Goal: Communication & Community: Answer question/provide support

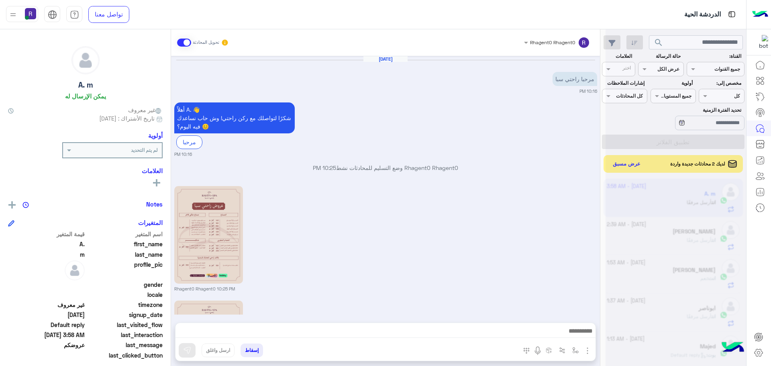
scroll to position [303, 0]
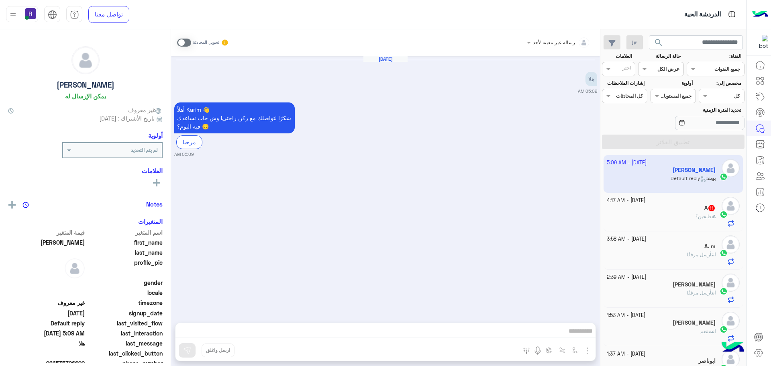
click at [679, 215] on div "A : فاتحين؟" at bounding box center [661, 220] width 109 height 14
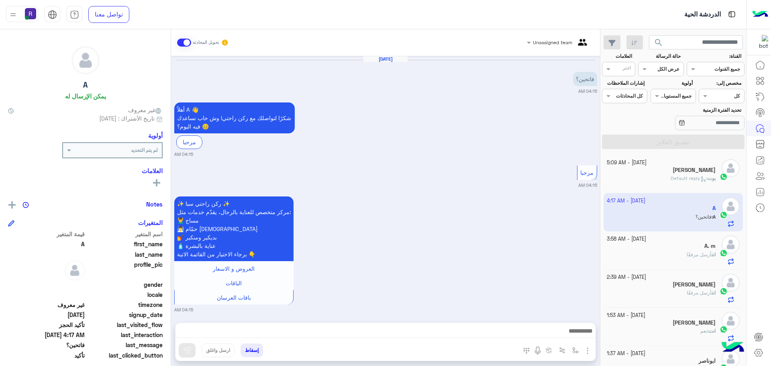
scroll to position [705, 0]
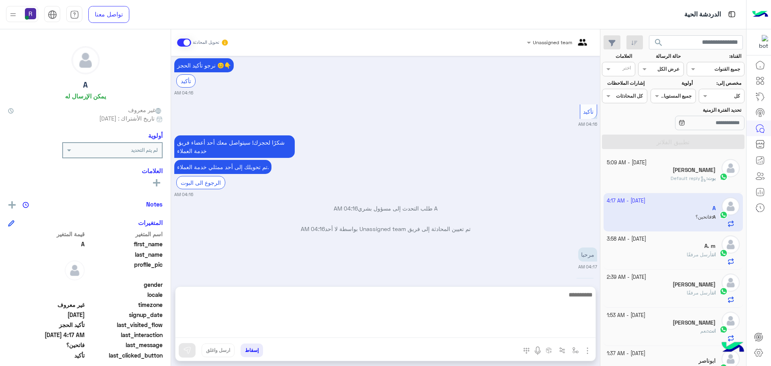
click at [530, 333] on textarea at bounding box center [386, 314] width 420 height 48
drag, startPoint x: 657, startPoint y: 219, endPoint x: 540, endPoint y: 329, distance: 160.8
click at [540, 329] on textarea at bounding box center [386, 314] width 420 height 48
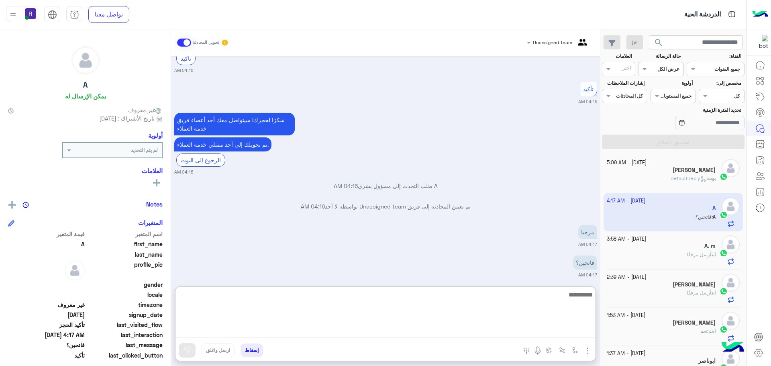
scroll to position [741, 0]
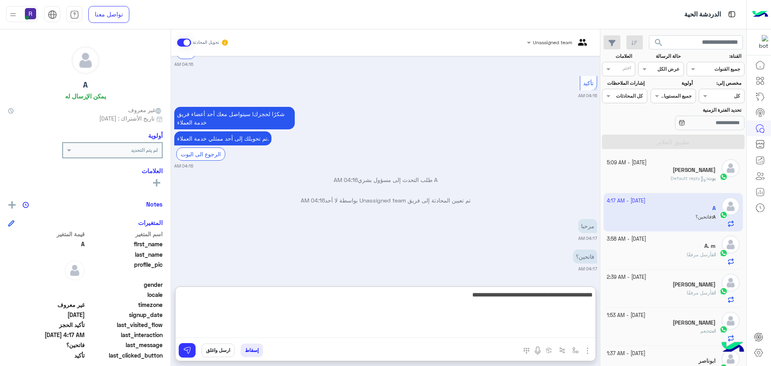
type textarea "**********"
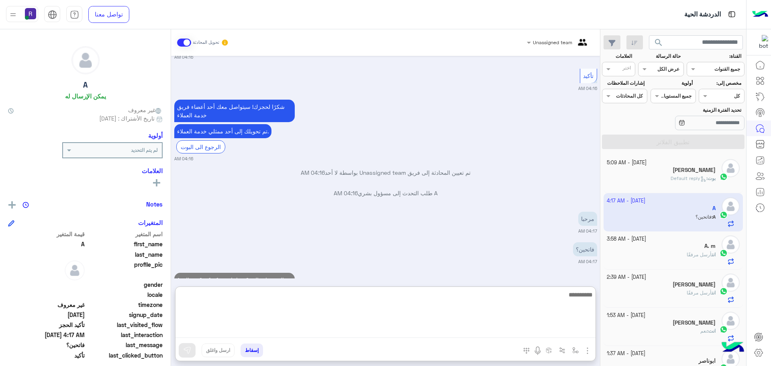
scroll to position [780, 0]
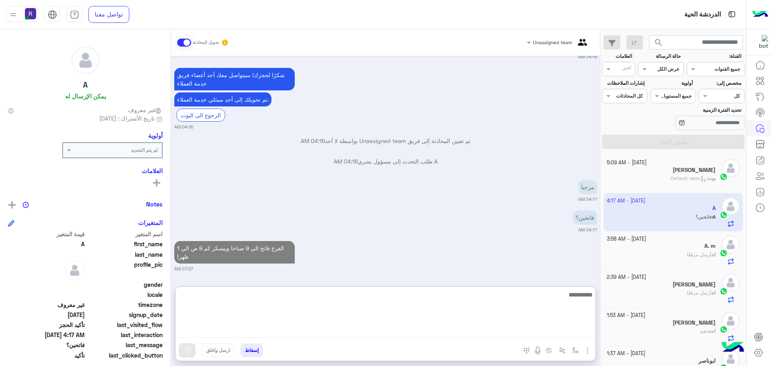
click at [537, 296] on textarea at bounding box center [386, 314] width 420 height 48
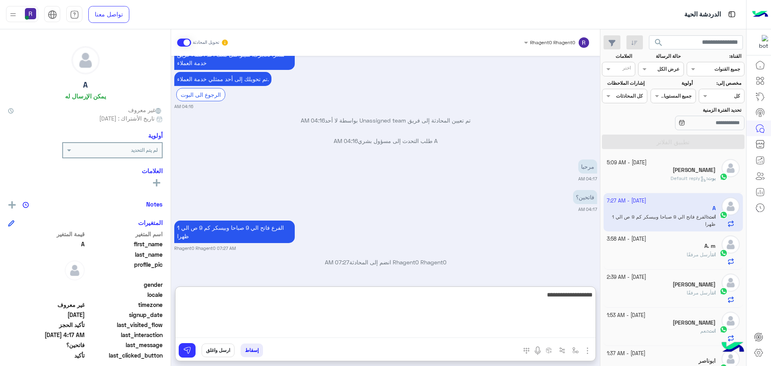
type textarea "**********"
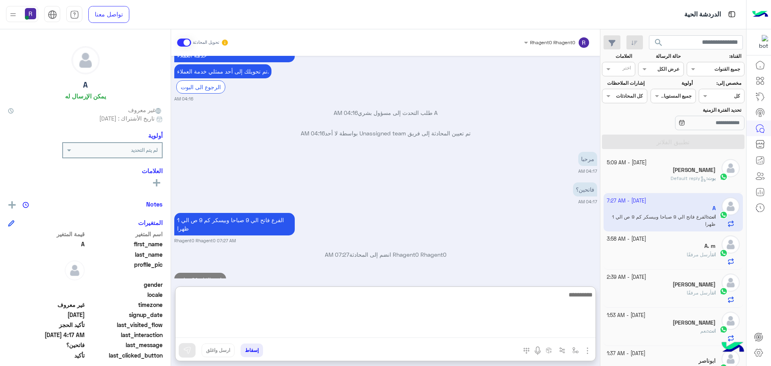
scroll to position [831, 0]
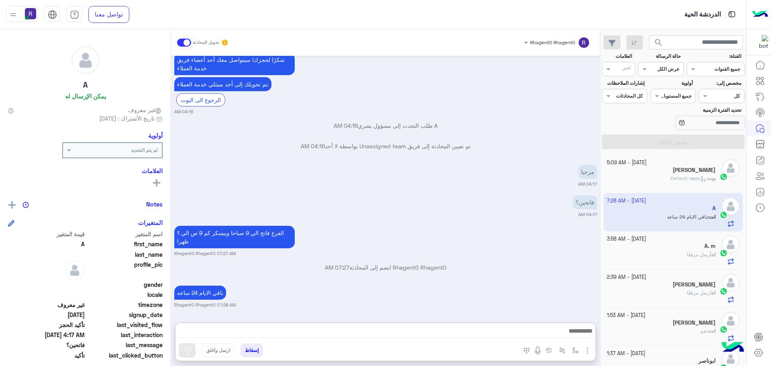
click at [184, 42] on span at bounding box center [184, 43] width 14 height 8
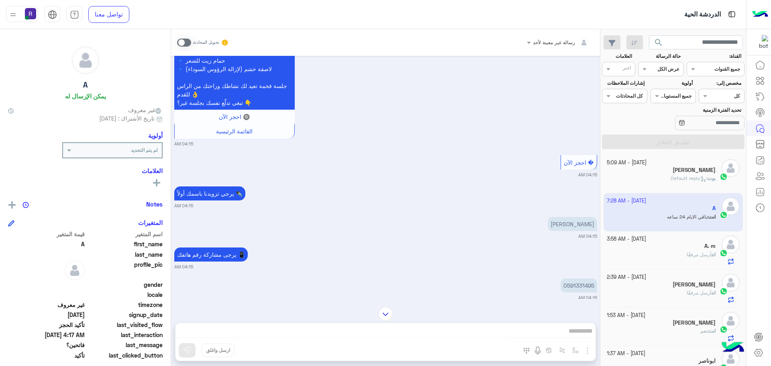
scroll to position [695, 0]
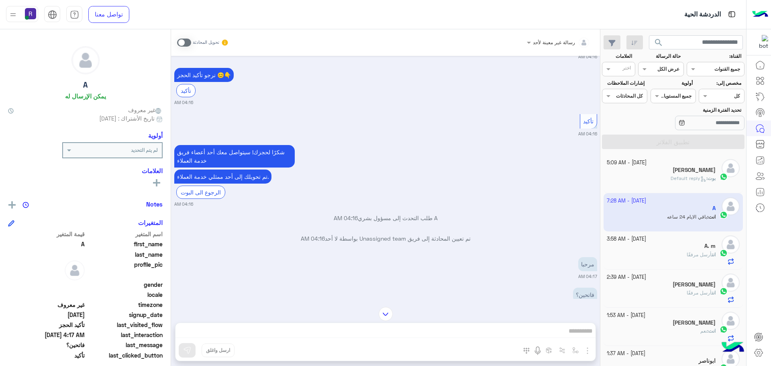
click at [189, 41] on span at bounding box center [184, 43] width 14 height 8
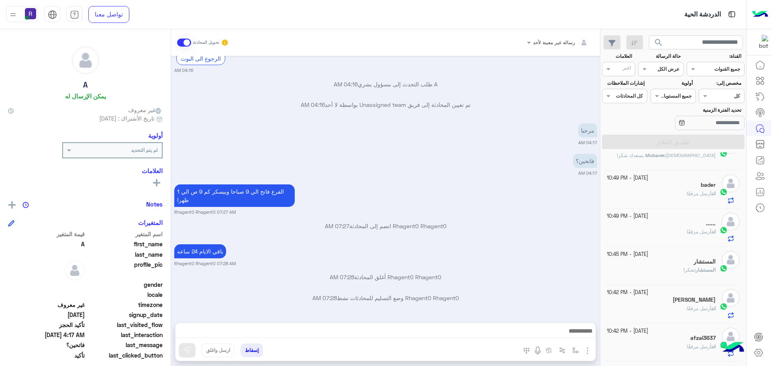
scroll to position [281, 0]
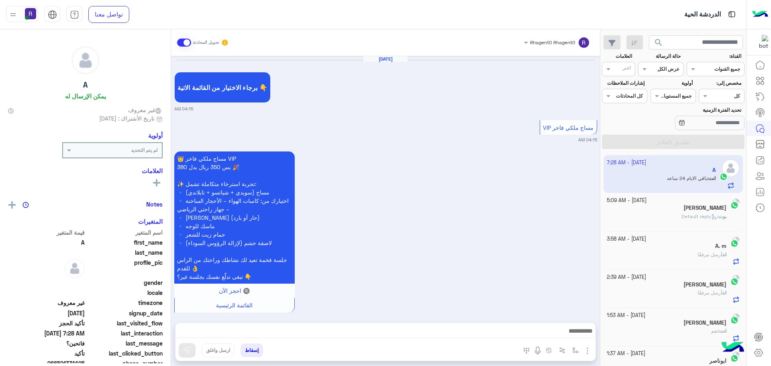
scroll to position [556, 0]
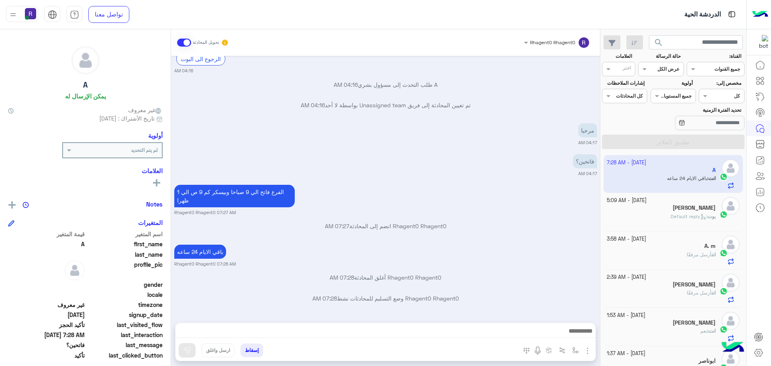
click at [637, 206] on div "[PERSON_NAME]" at bounding box center [661, 208] width 109 height 8
